Goal: Navigation & Orientation: Find specific page/section

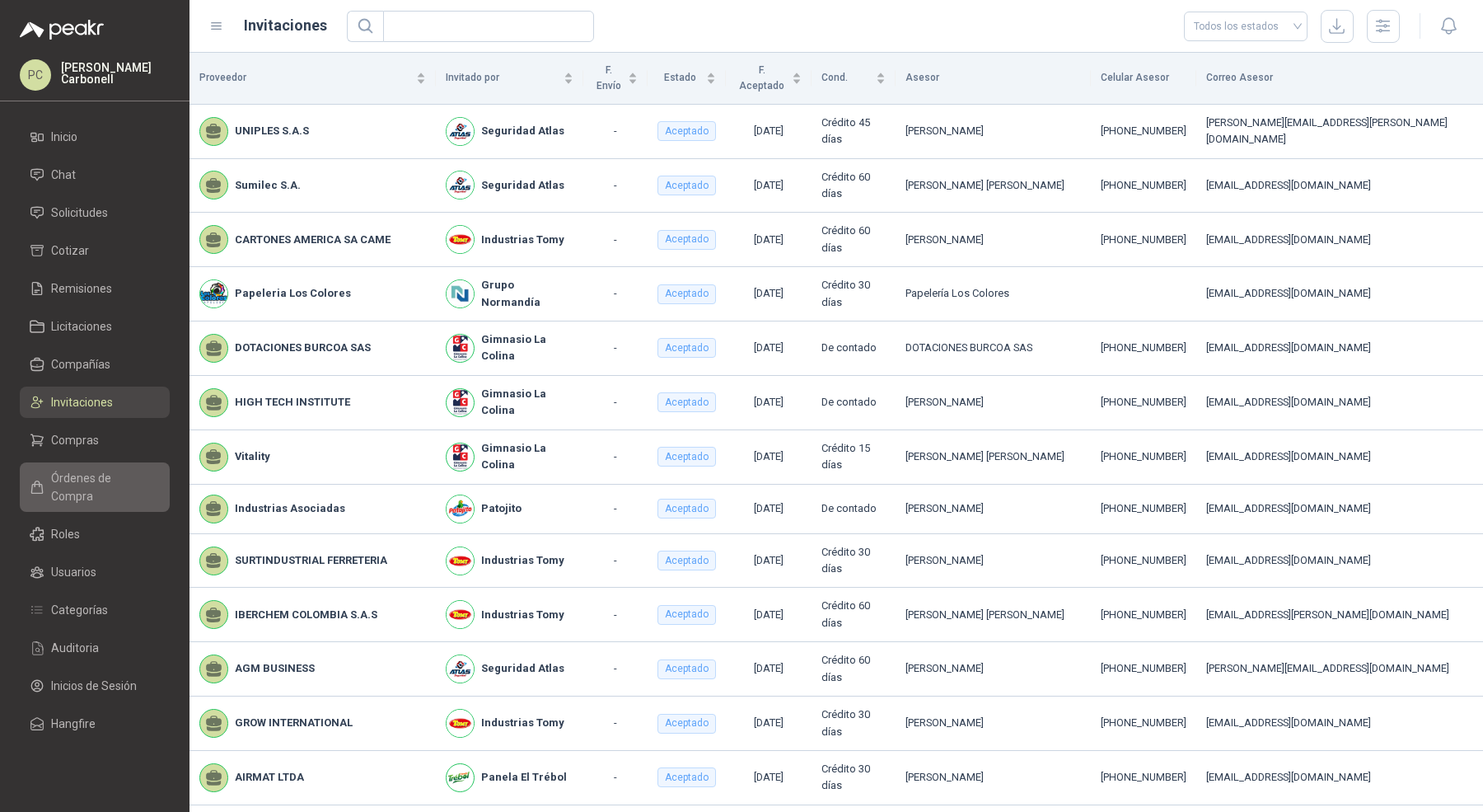
click at [127, 477] on span "Órdenes de Compra" at bounding box center [102, 486] width 103 height 36
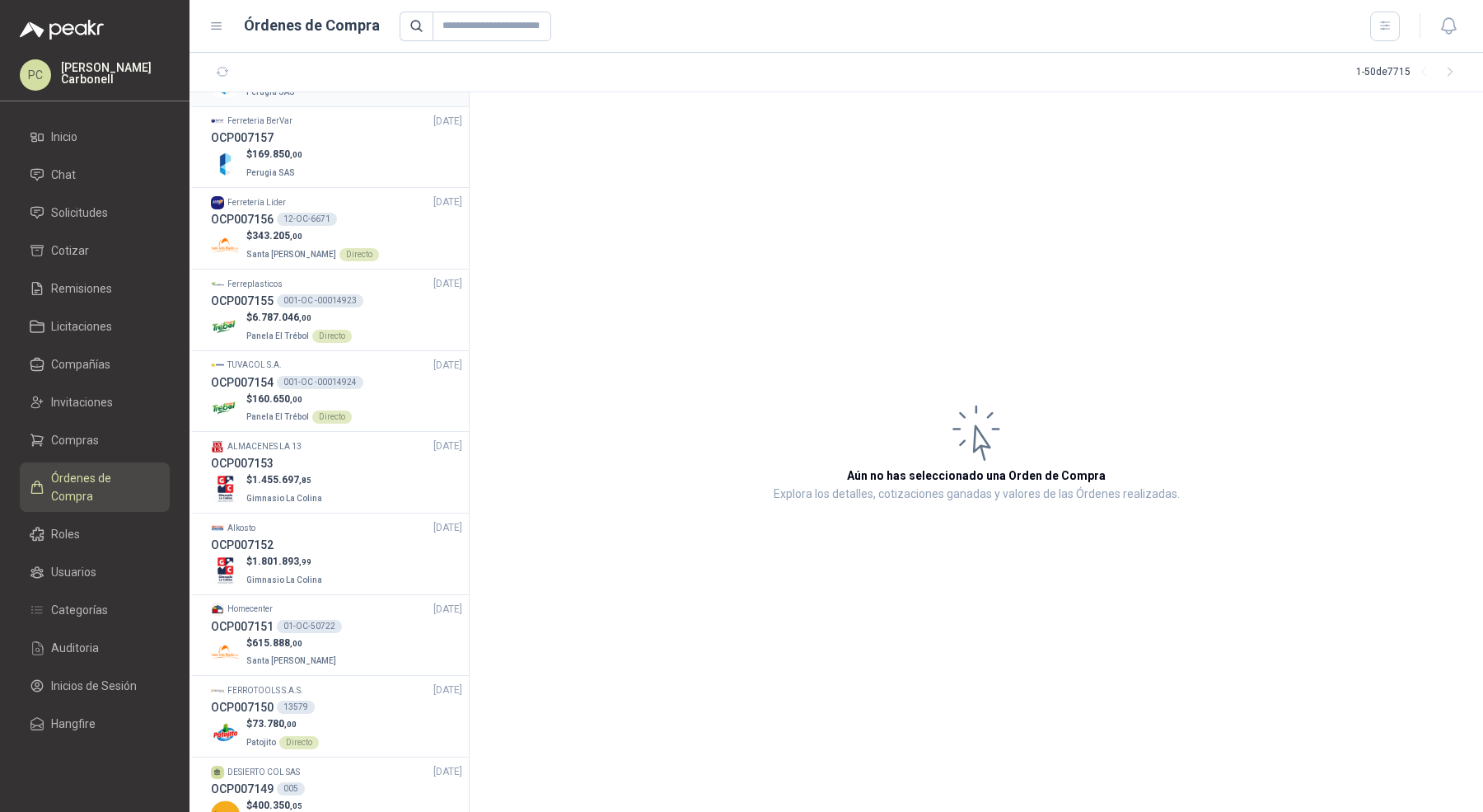
scroll to position [2350, 0]
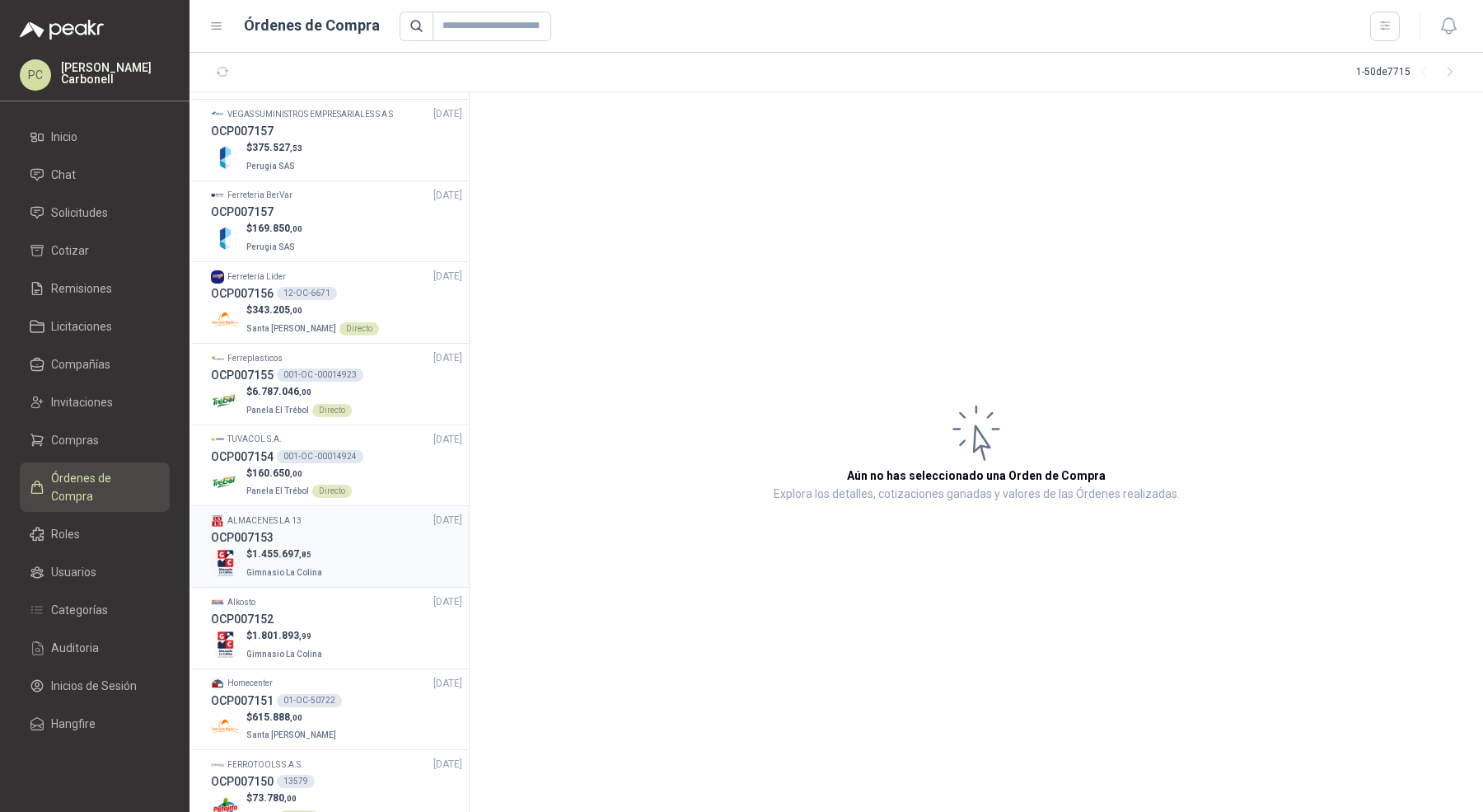
click at [317, 562] on p "Gimnasio La Colina" at bounding box center [286, 571] width 79 height 19
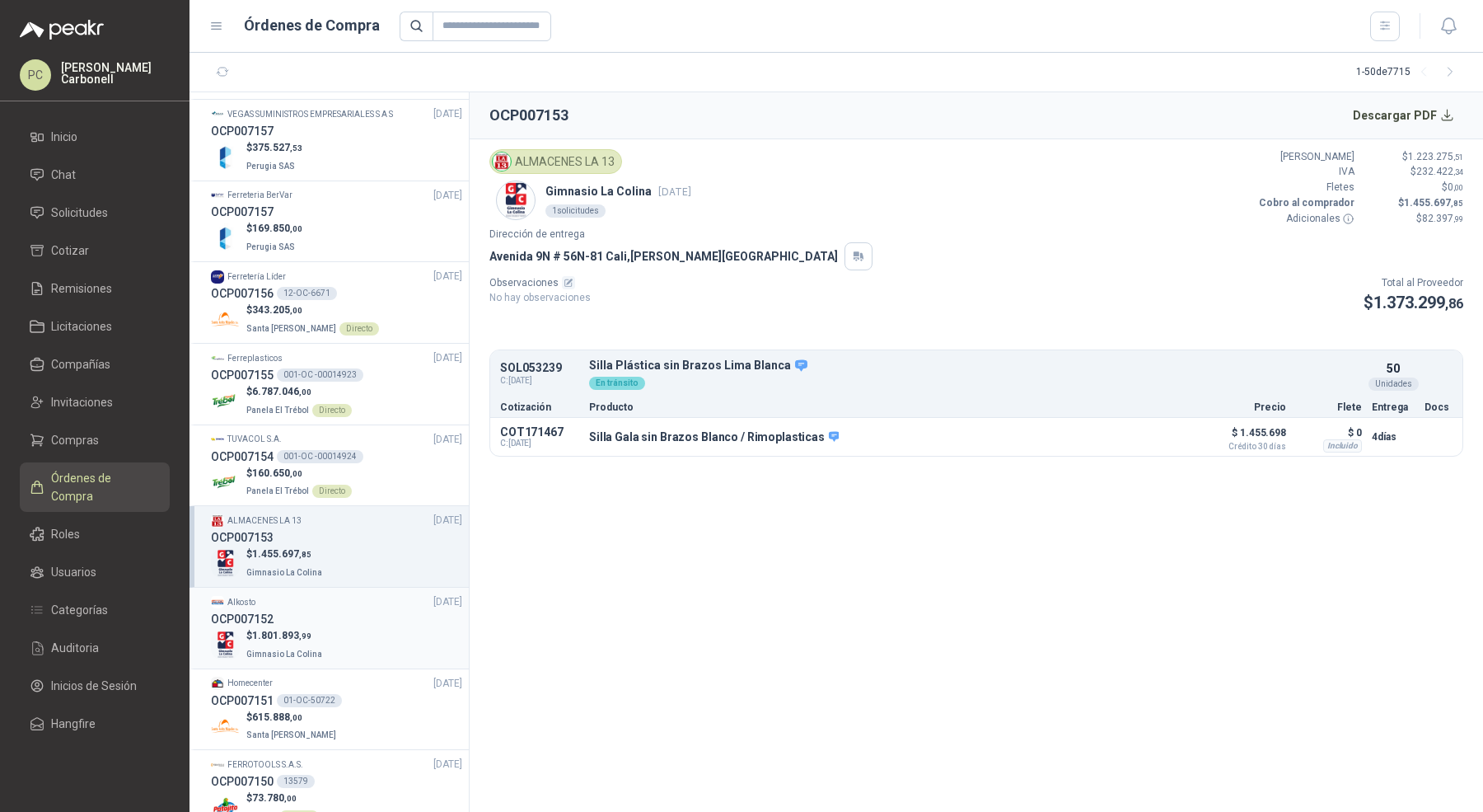
click at [314, 628] on p "$ 1.801.893 ,99" at bounding box center [286, 635] width 79 height 16
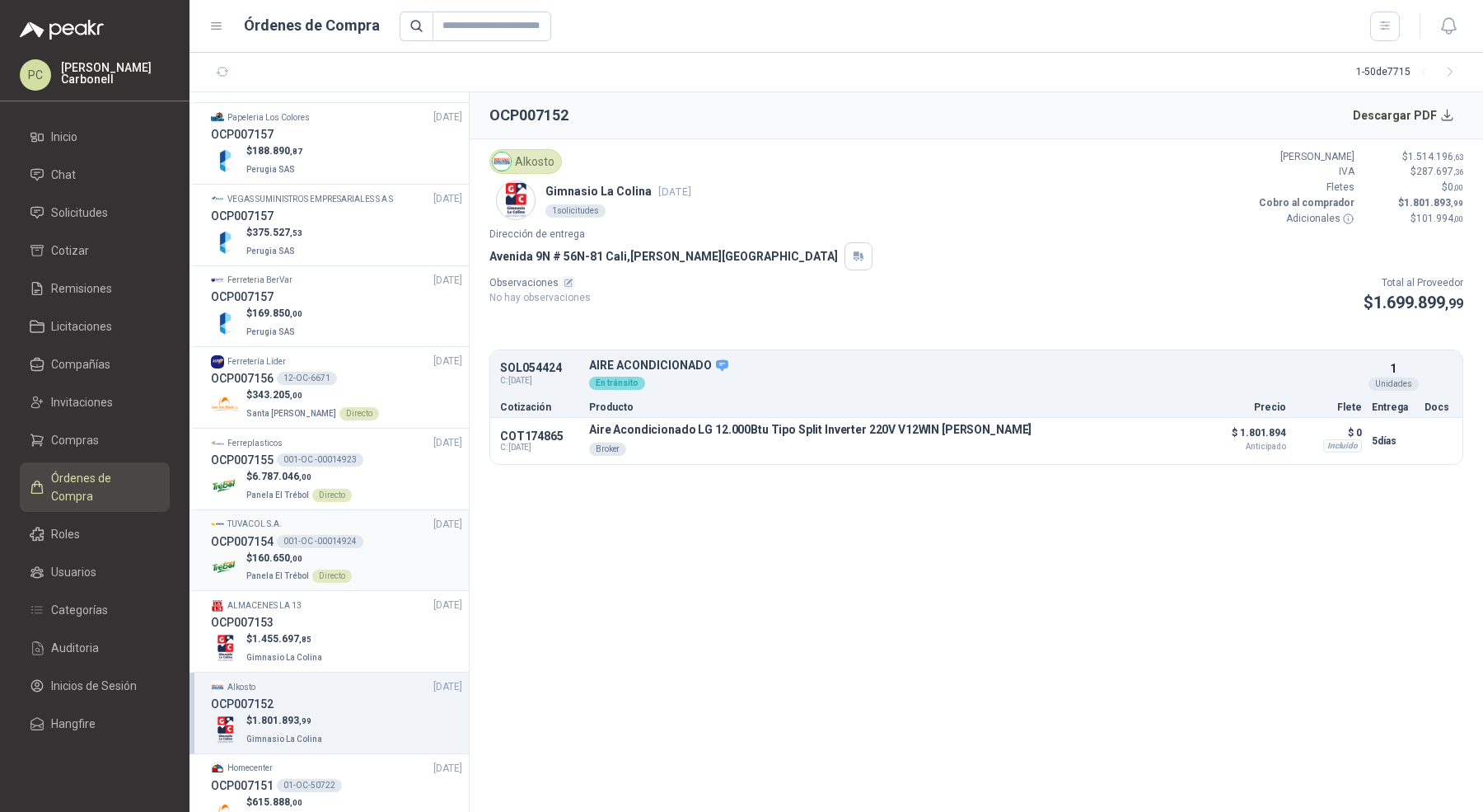
scroll to position [2263, 0]
click at [315, 412] on span "Santa [PERSON_NAME]" at bounding box center [291, 417] width 90 height 9
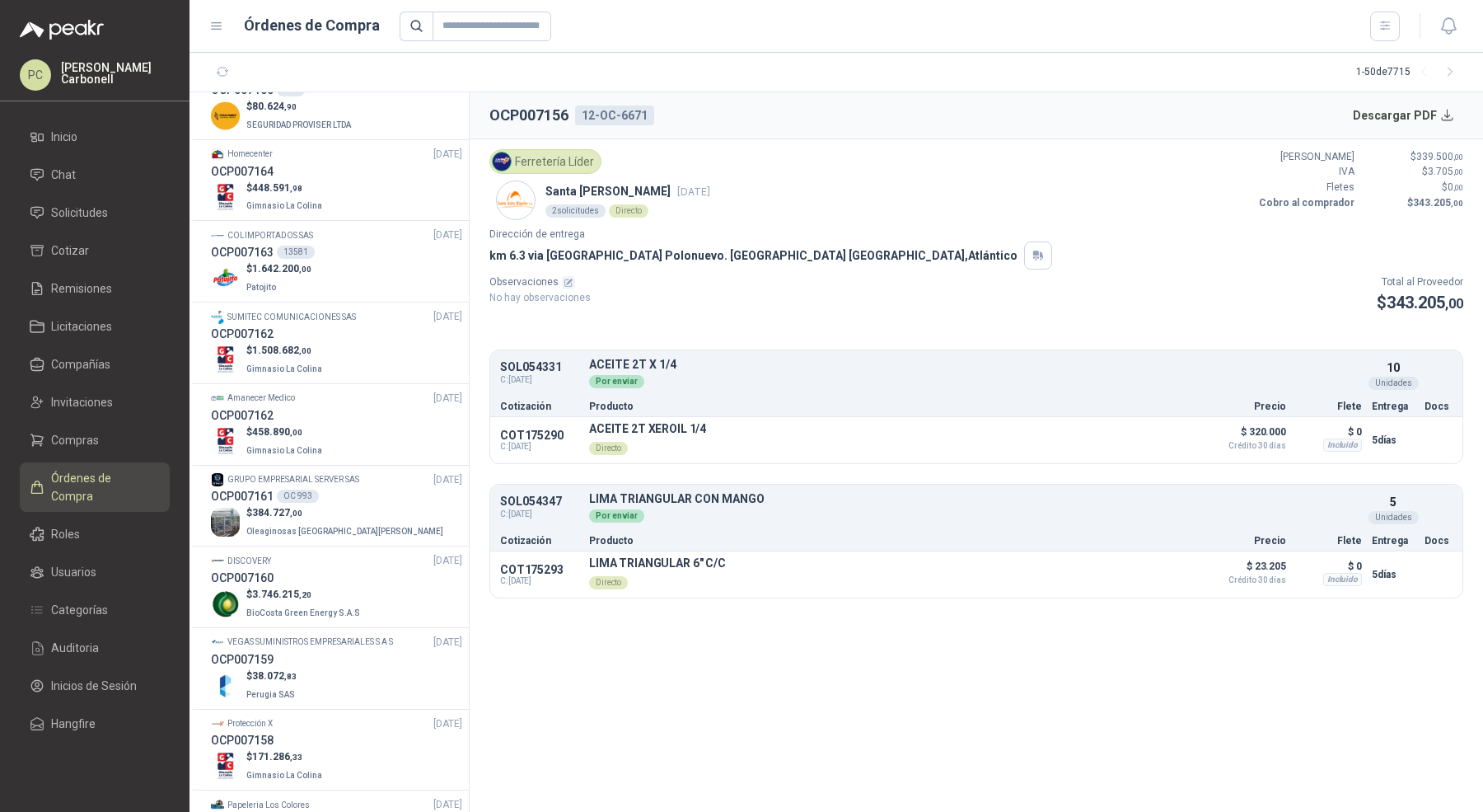
scroll to position [1578, 0]
click at [321, 366] on div "$ 1.508.682 ,00 Gimnasio La Colina" at bounding box center [336, 360] width 252 height 34
